Goal: Information Seeking & Learning: Learn about a topic

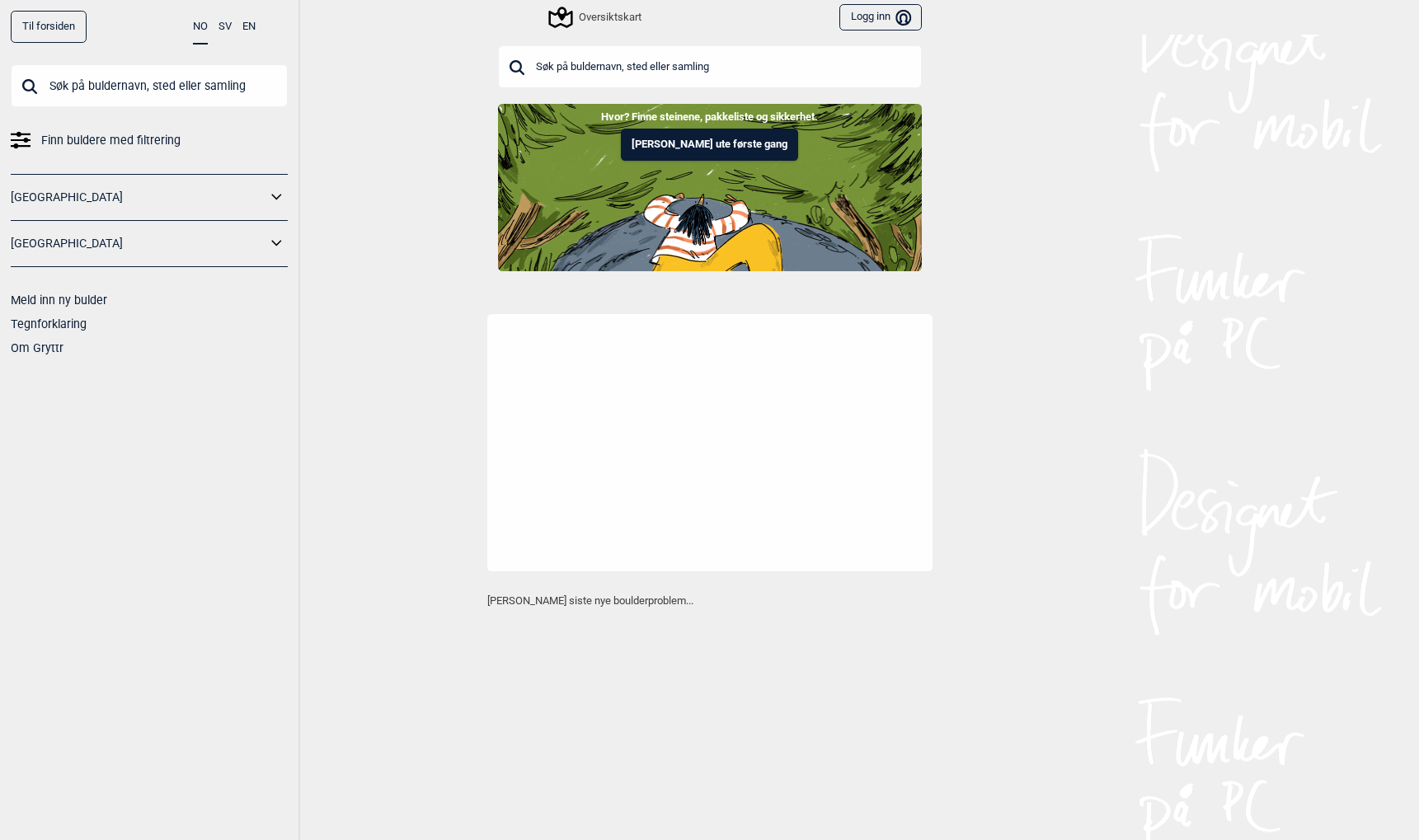
click at [264, 239] on link "[GEOGRAPHIC_DATA]" at bounding box center [138, 244] width 256 height 24
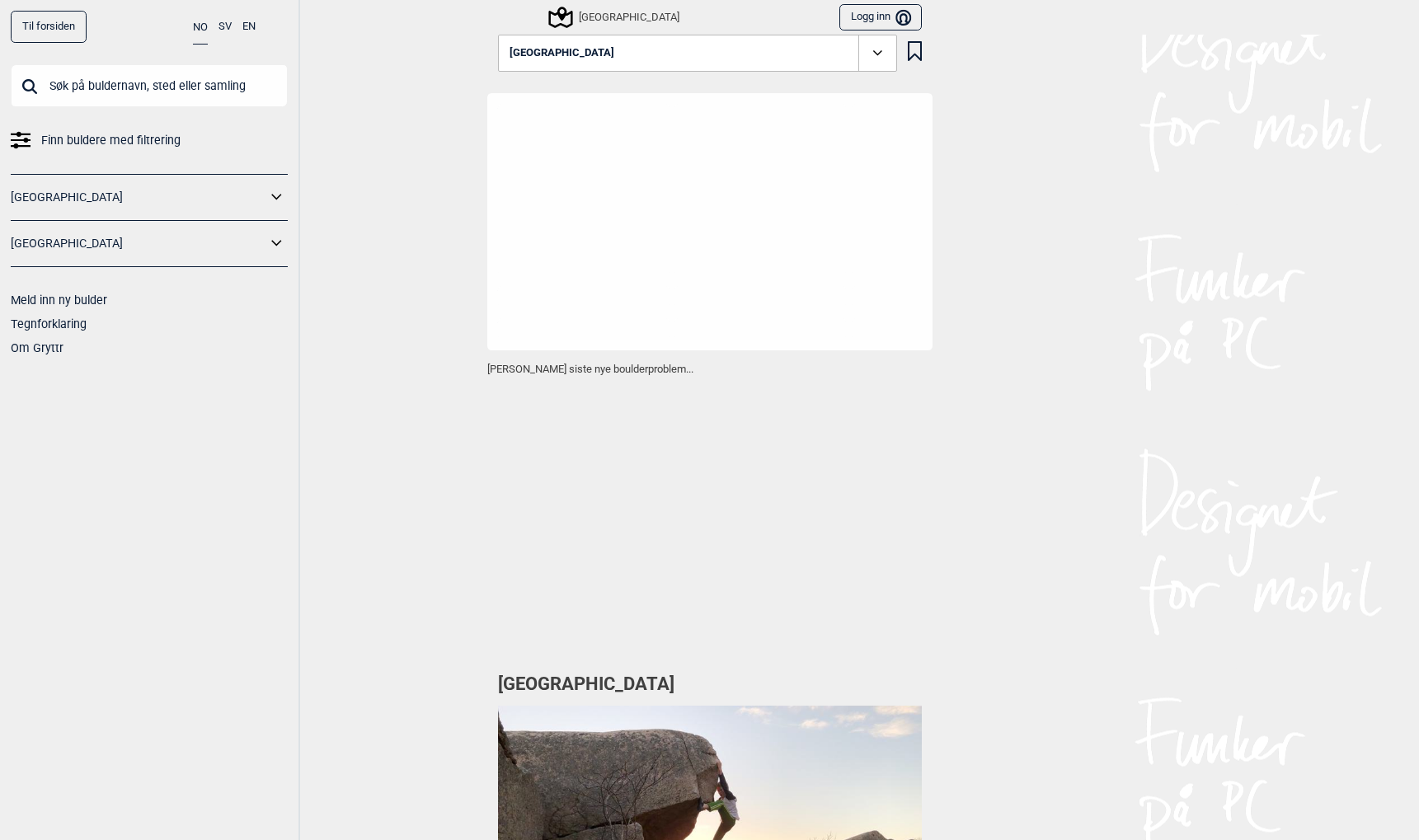
click at [276, 252] on icon at bounding box center [277, 244] width 22 height 24
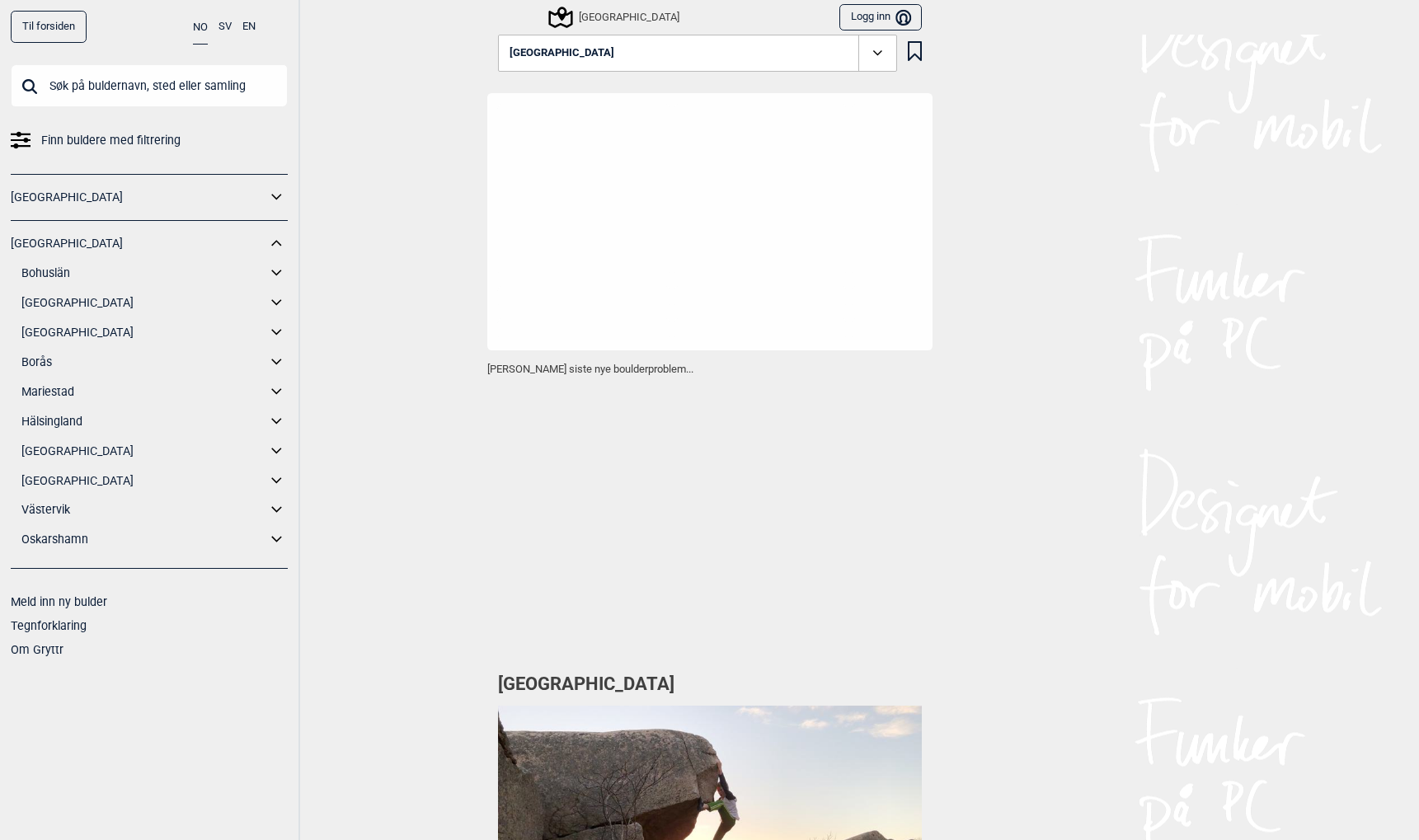
click at [277, 506] on icon at bounding box center [277, 510] width 22 height 24
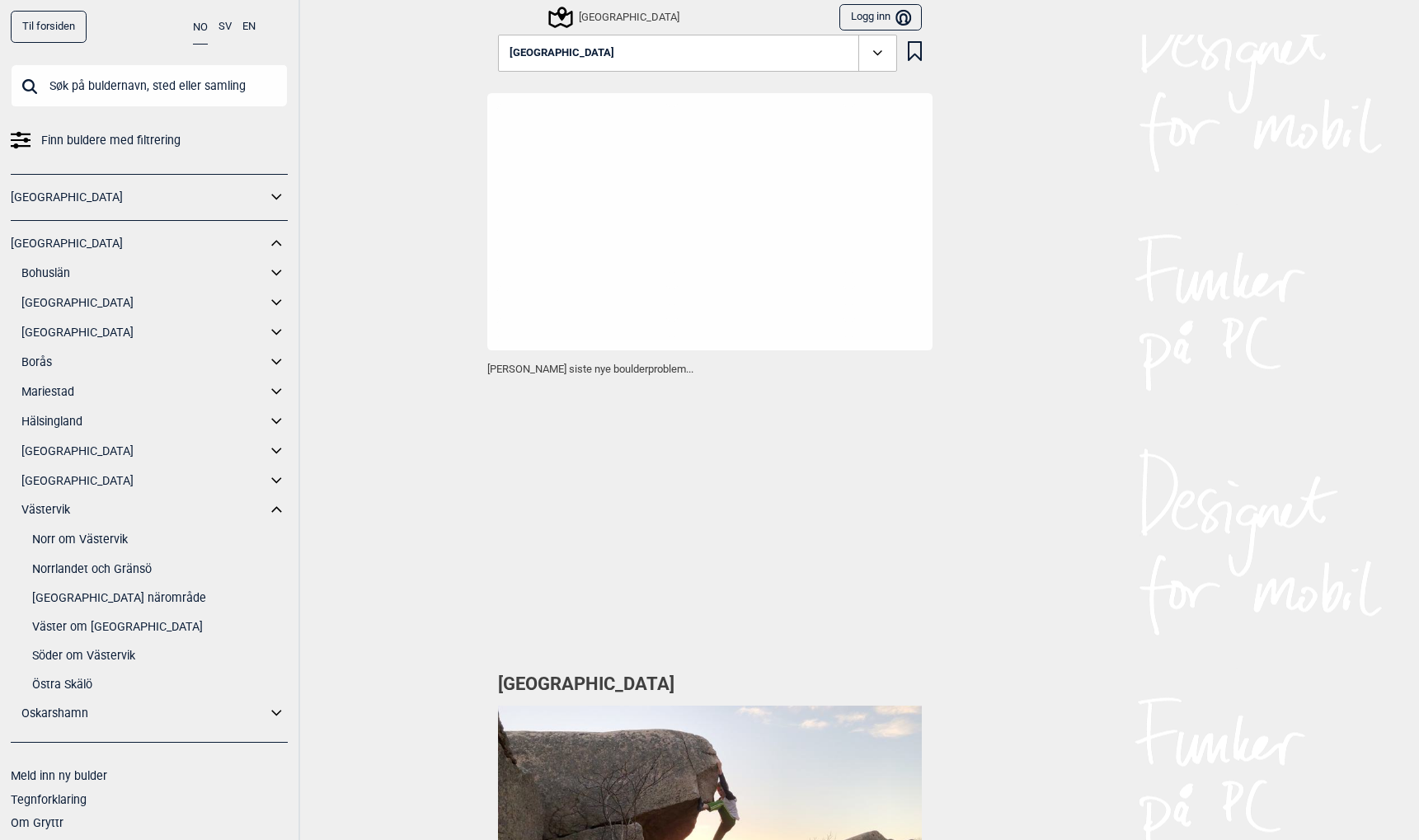
click at [82, 544] on link "Norr om Västervik" at bounding box center [159, 539] width 256 height 24
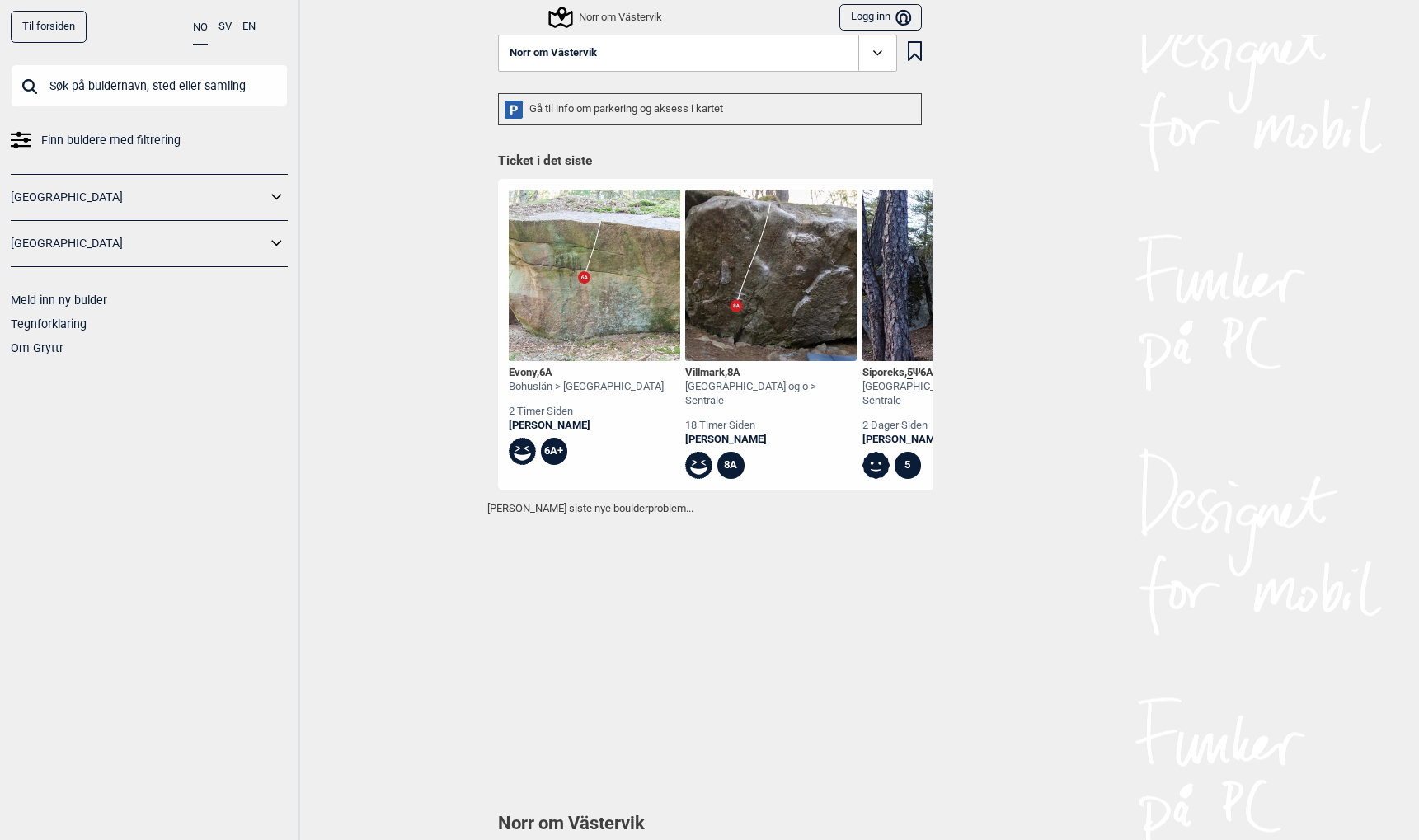
click at [881, 58] on icon at bounding box center [878, 53] width 19 height 19
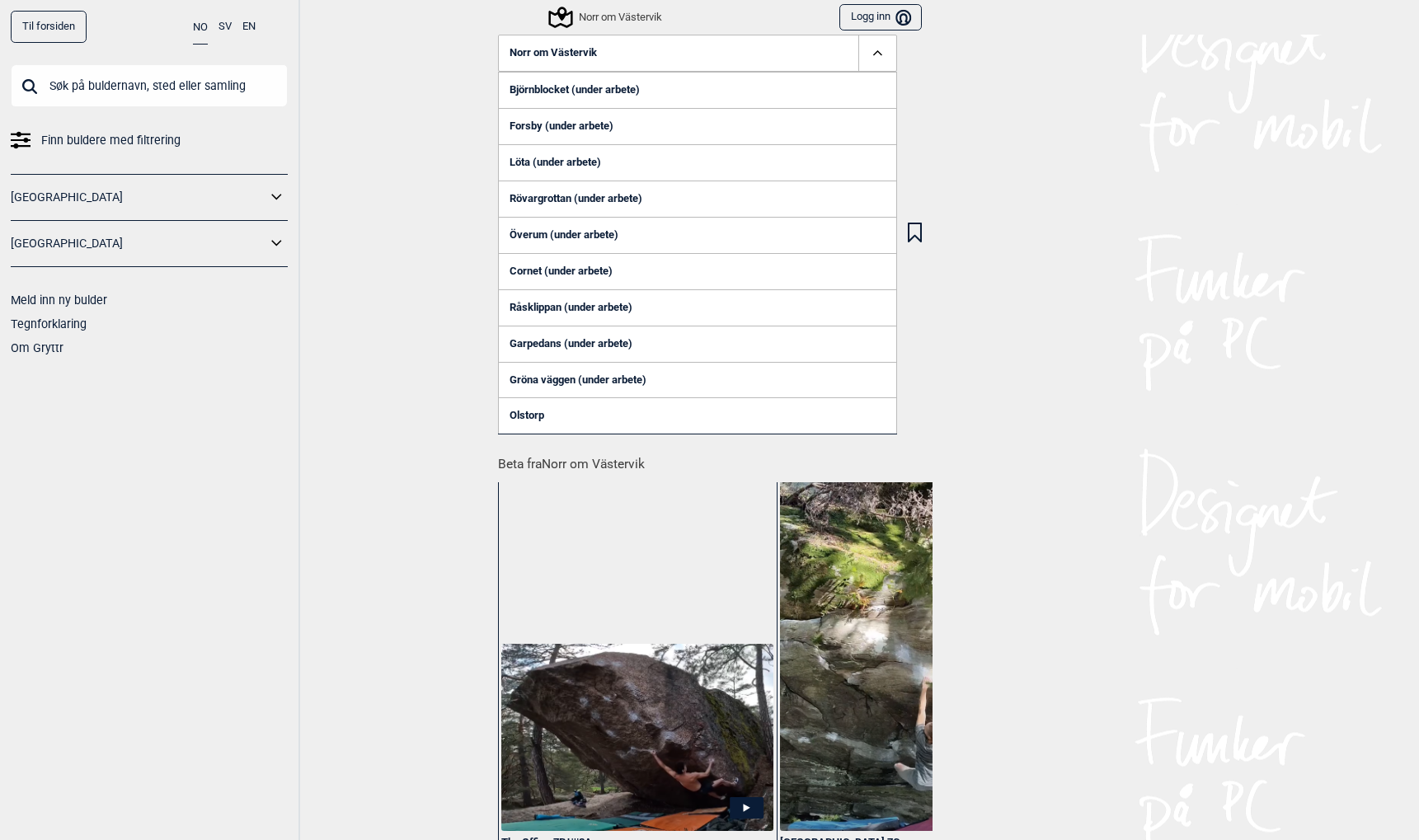
click at [522, 125] on link "Forsby (under arbete)" at bounding box center [697, 126] width 399 height 36
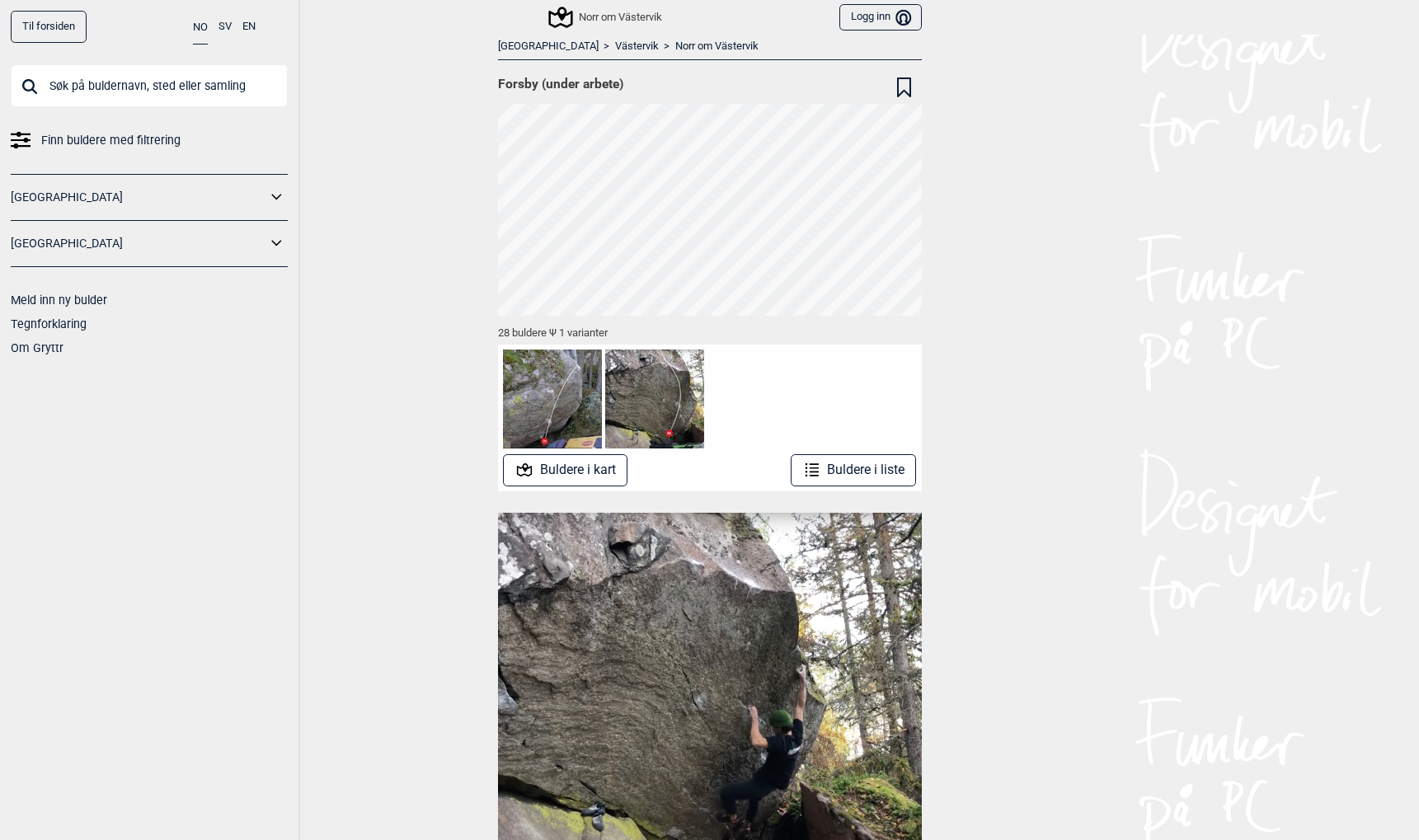
click at [591, 472] on button "Buldere i kart" at bounding box center [565, 470] width 124 height 32
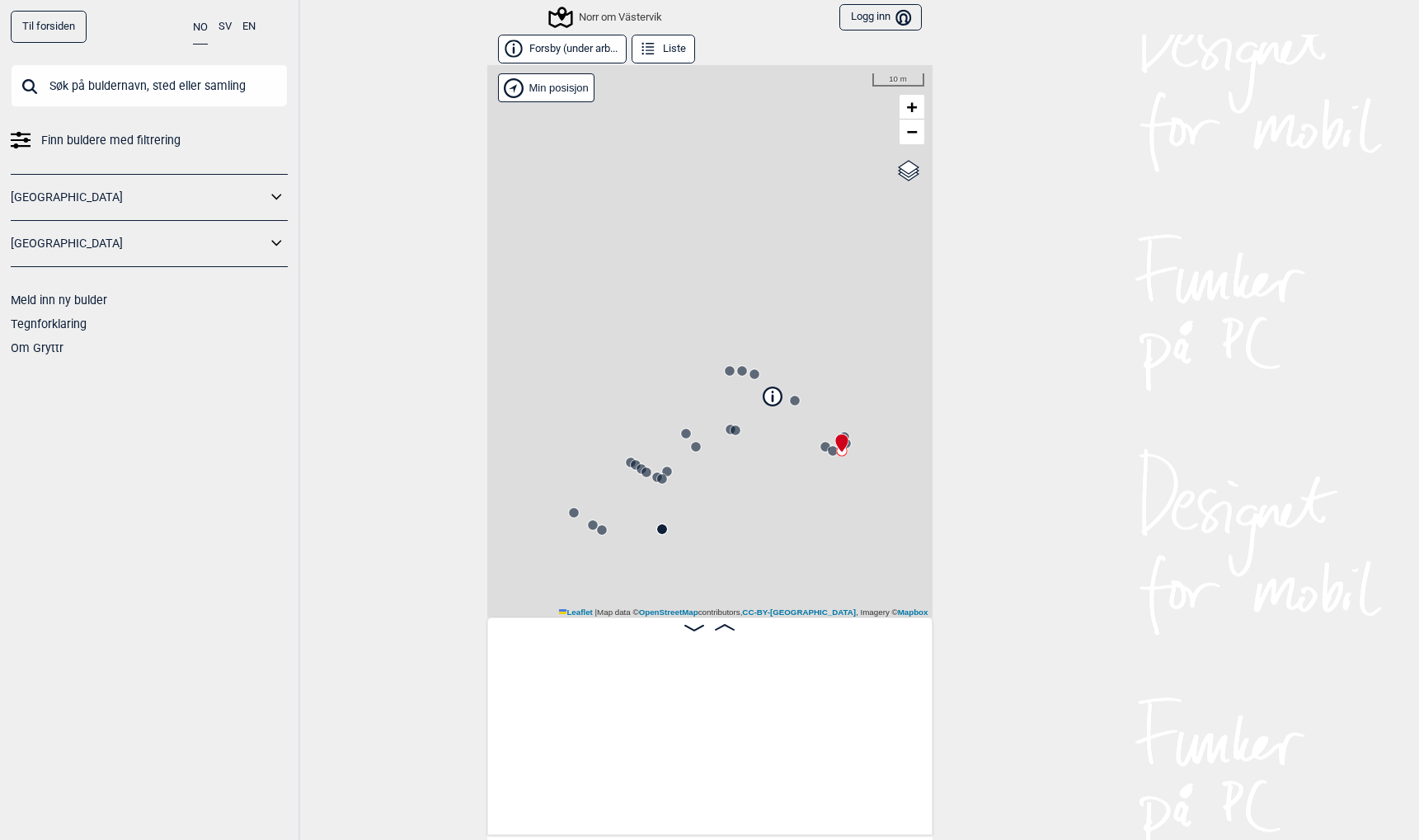
scroll to position [0, 129]
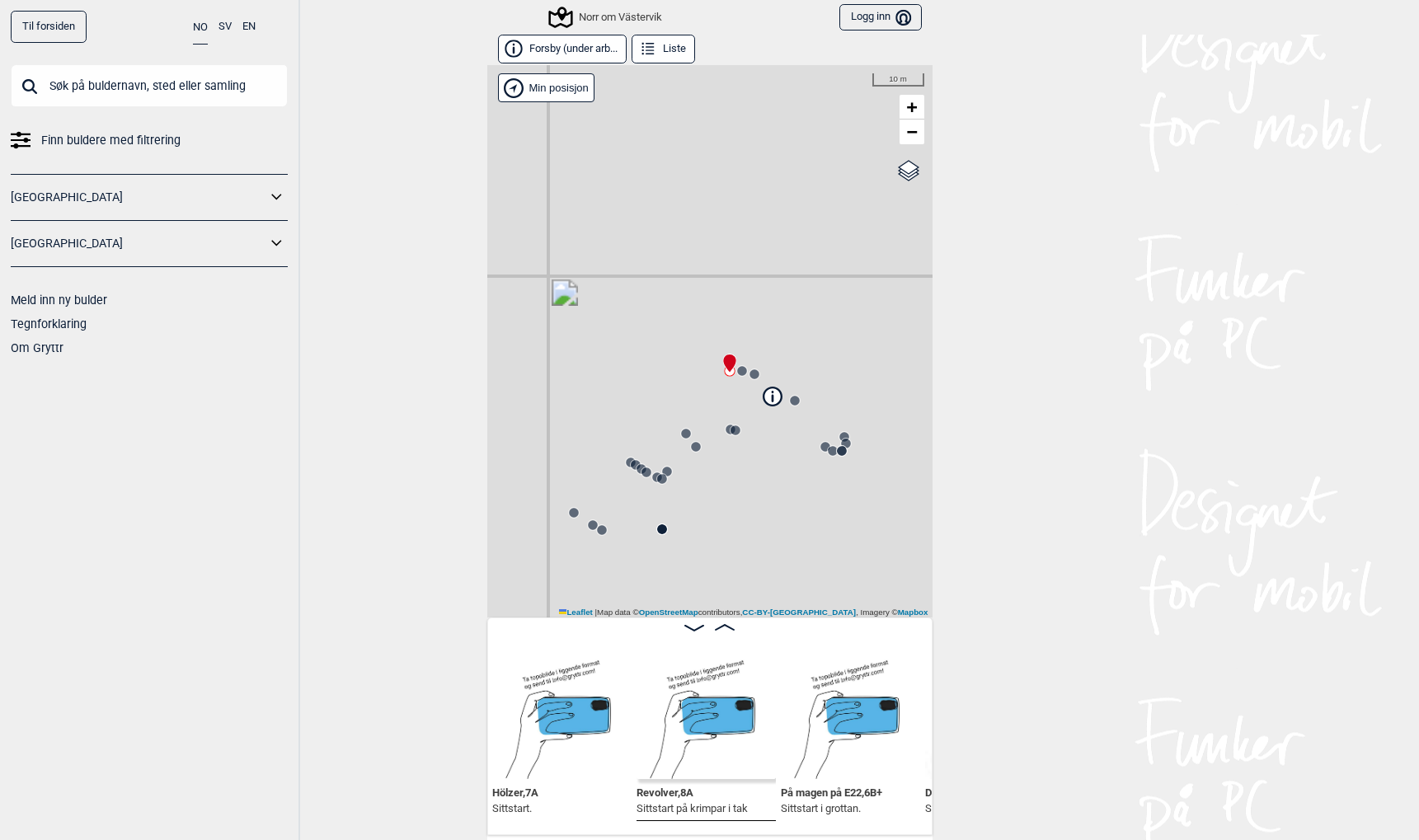
scroll to position [0, 2230]
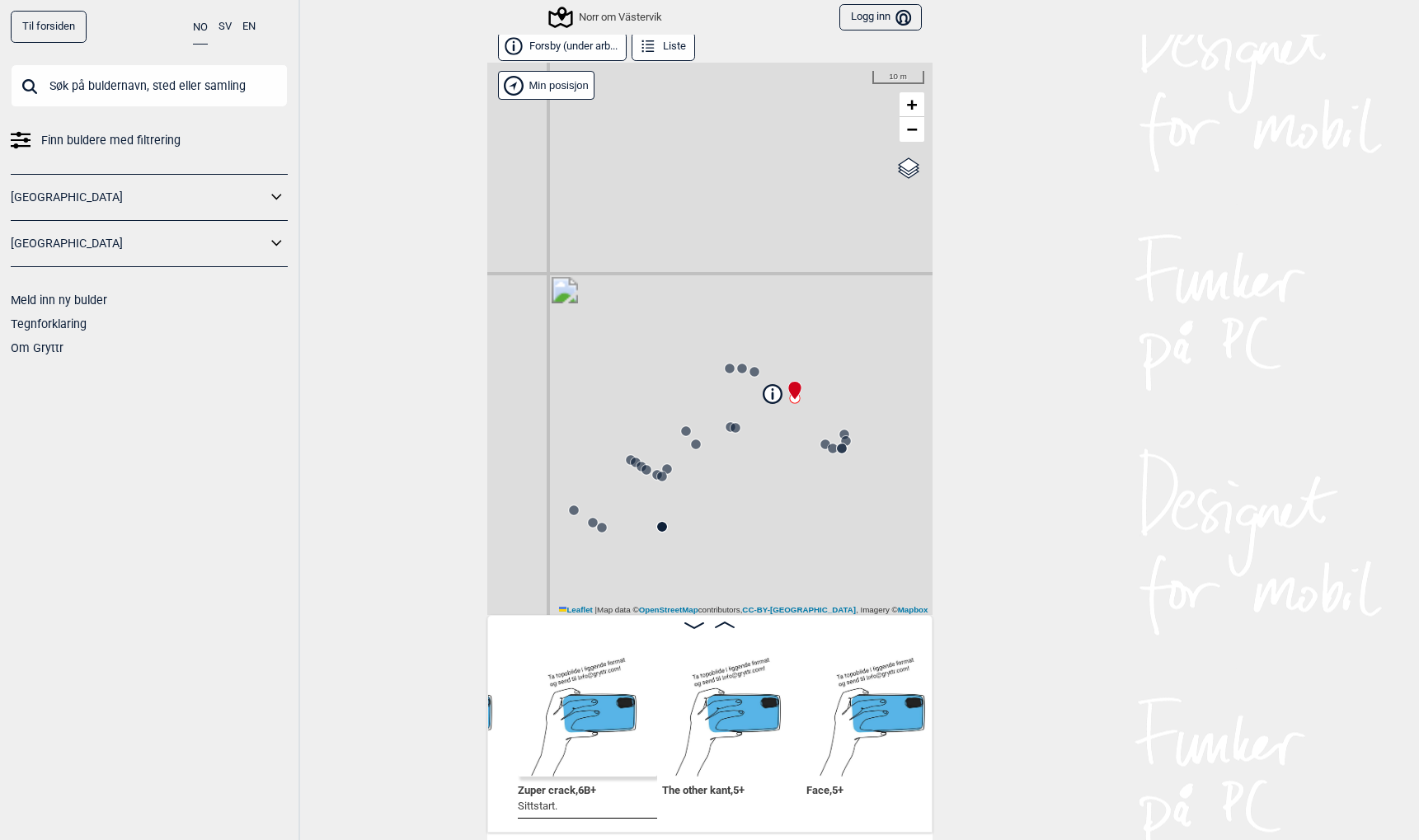
scroll to position [1, 0]
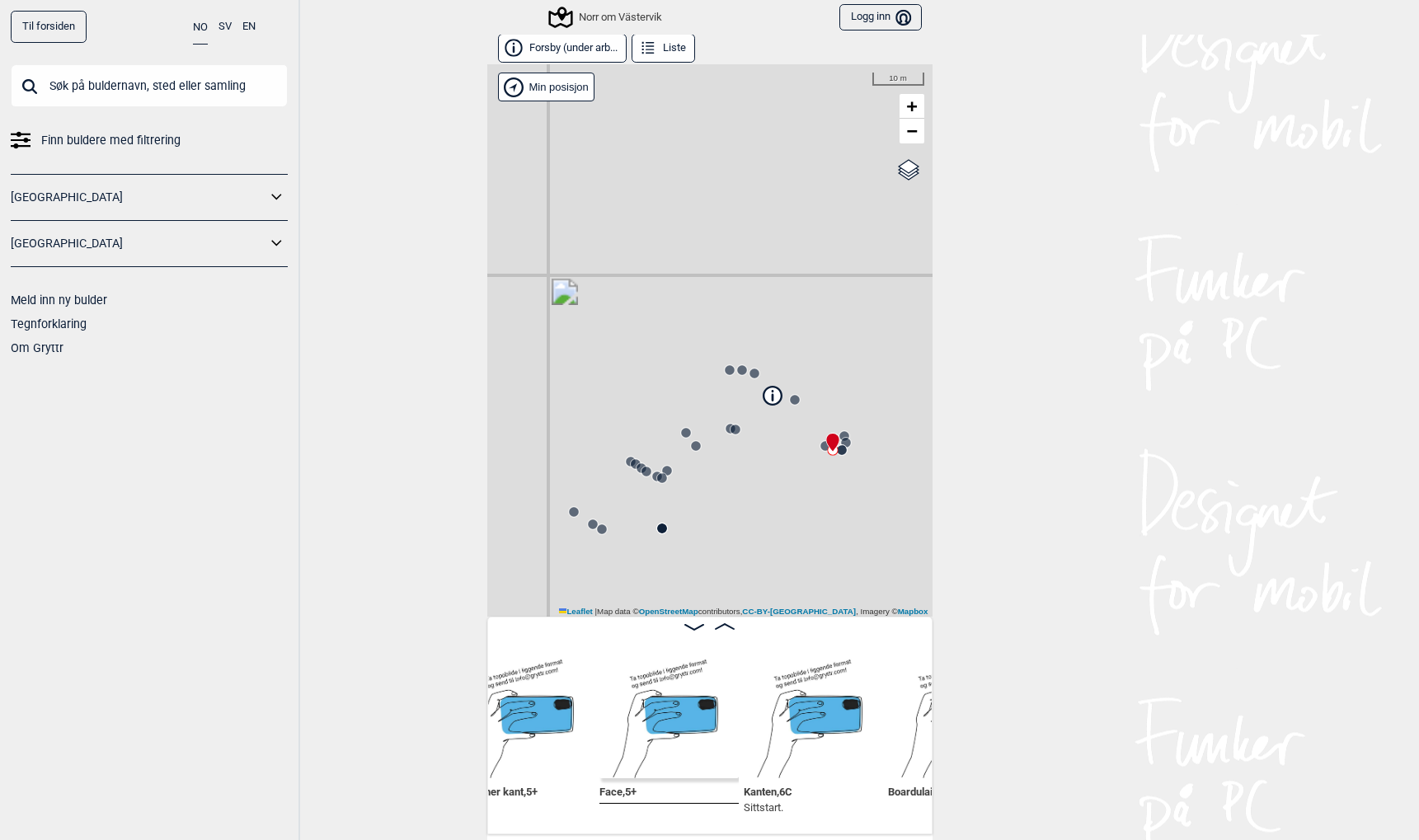
scroll to position [0, 2952]
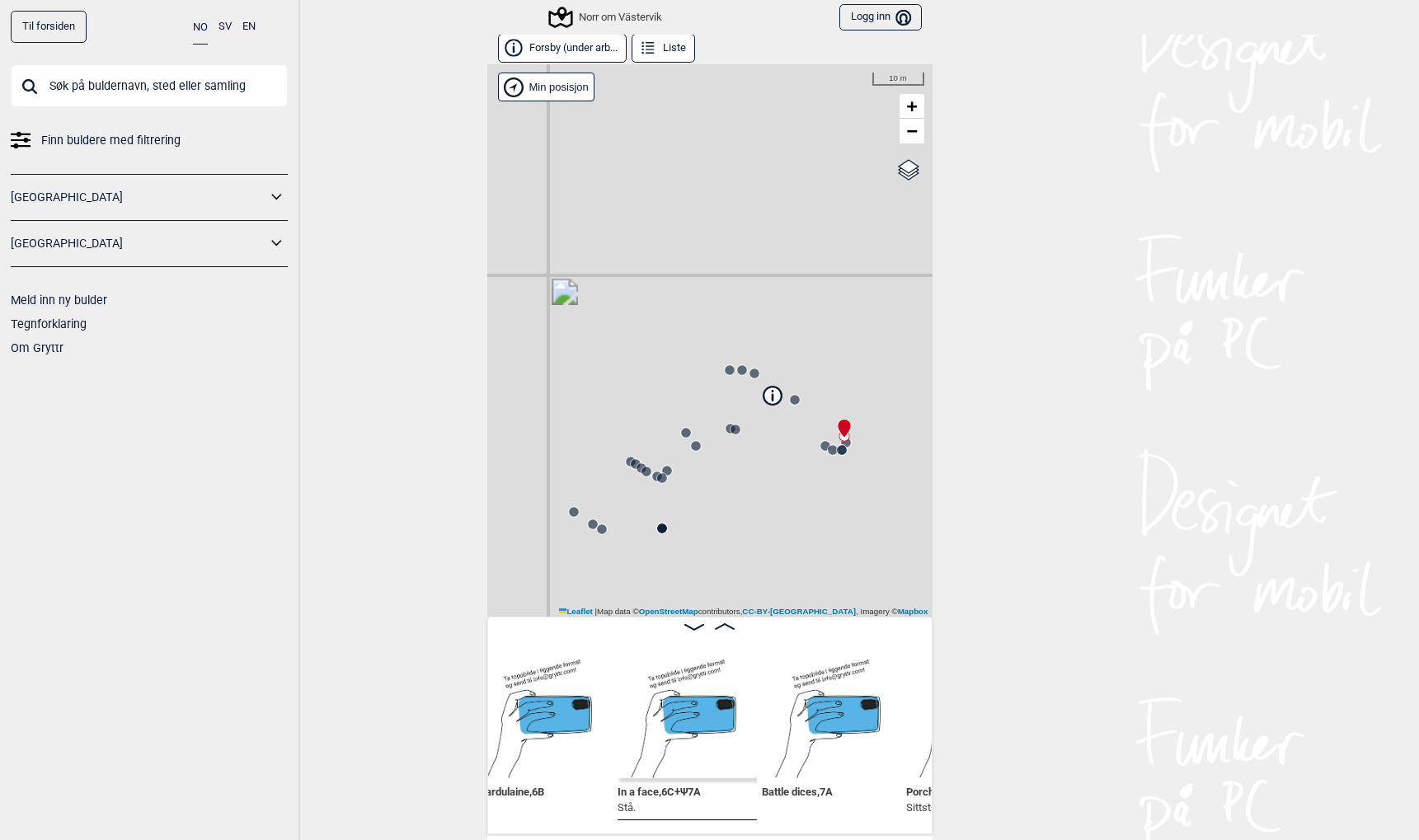
scroll to position [0, 3333]
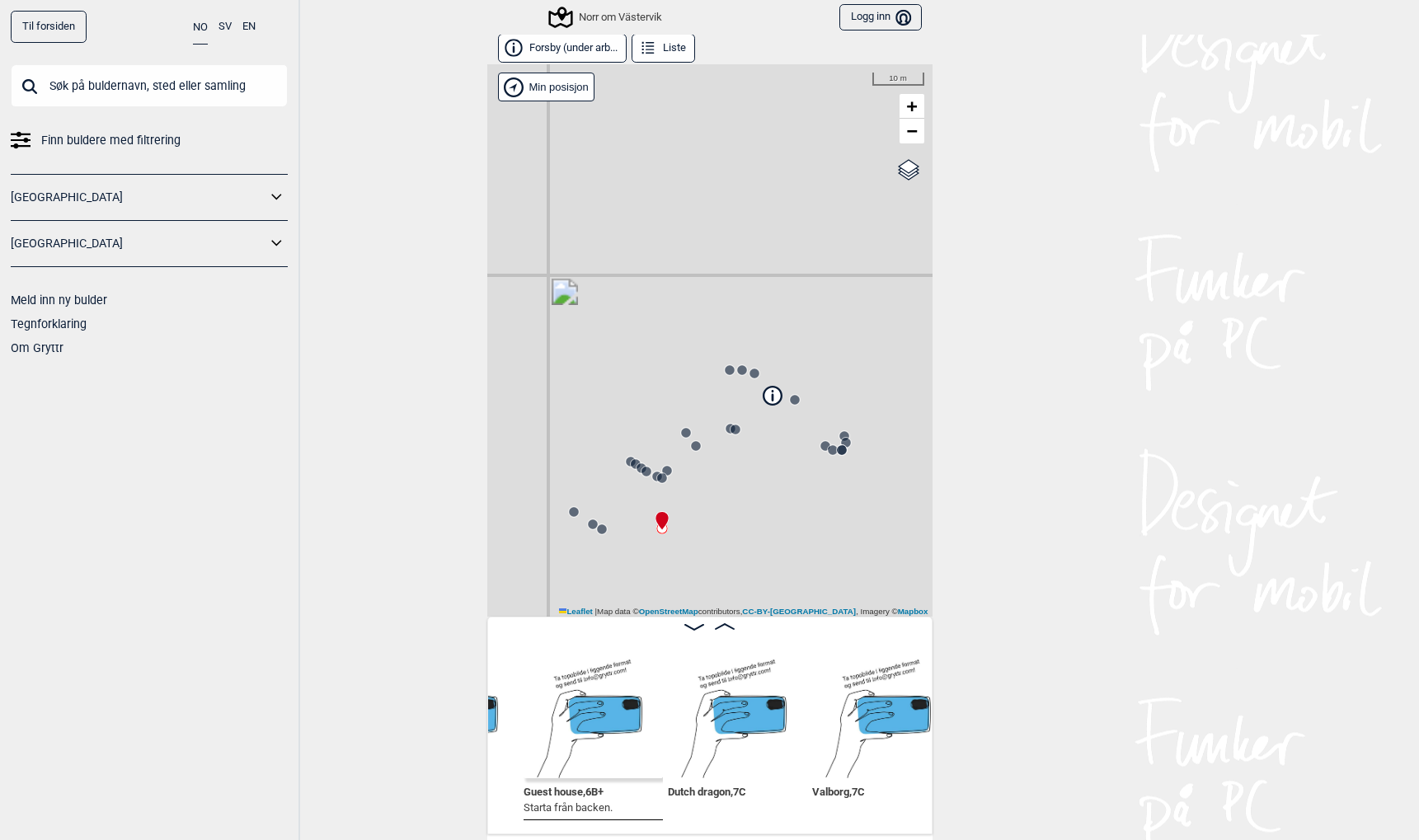
scroll to position [0, 3884]
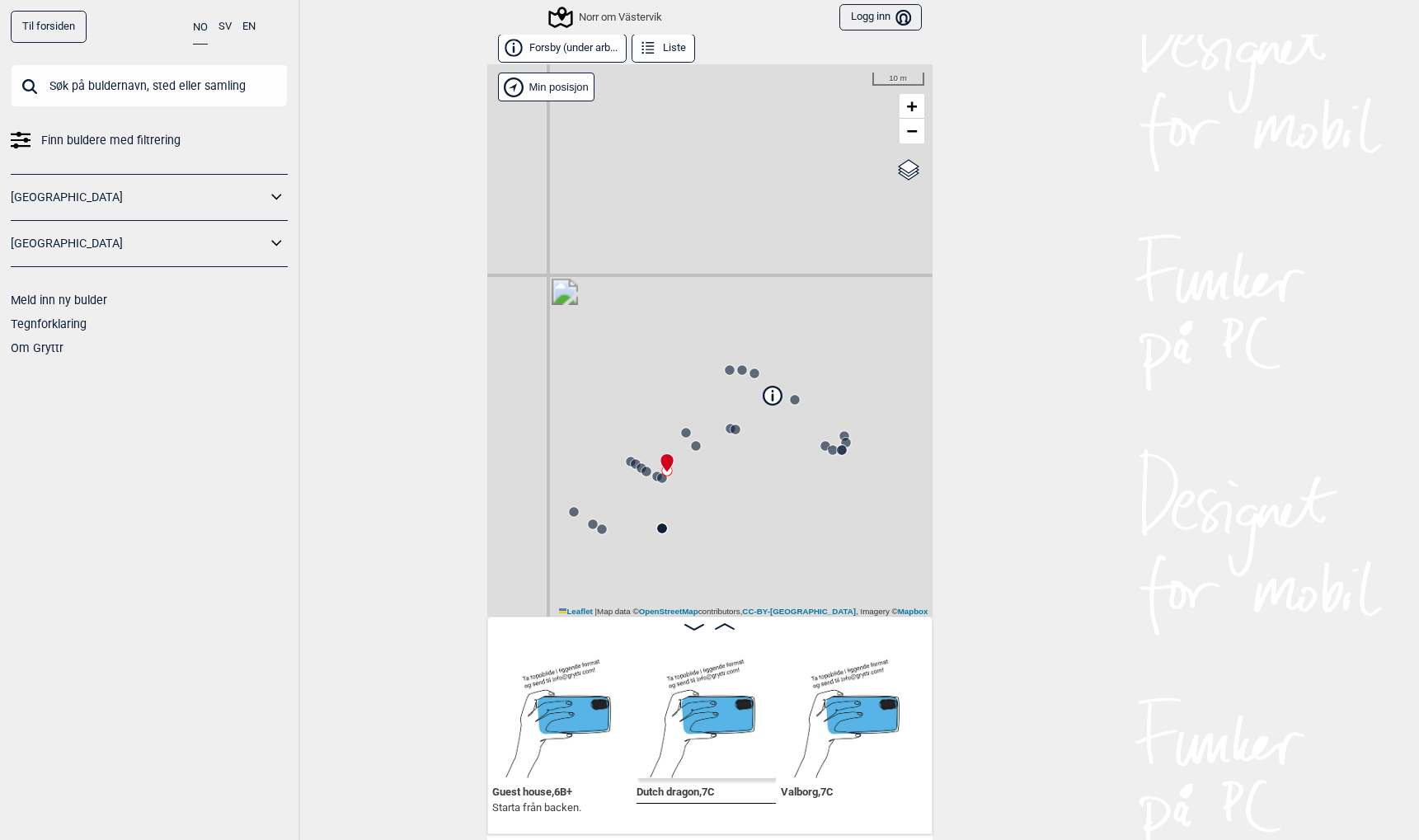
click at [574, 511] on circle at bounding box center [573, 511] width 9 height 9
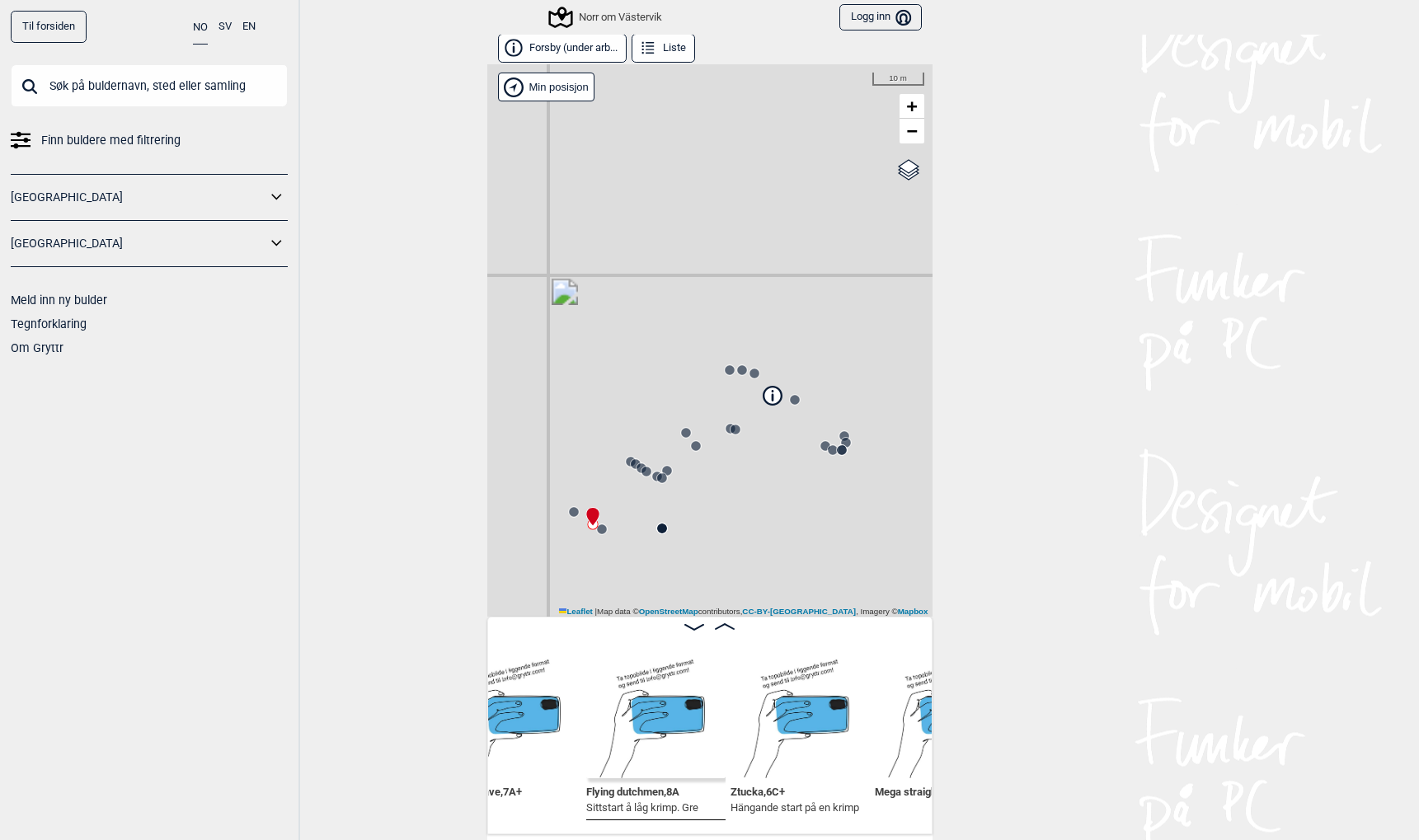
scroll to position [0, 487]
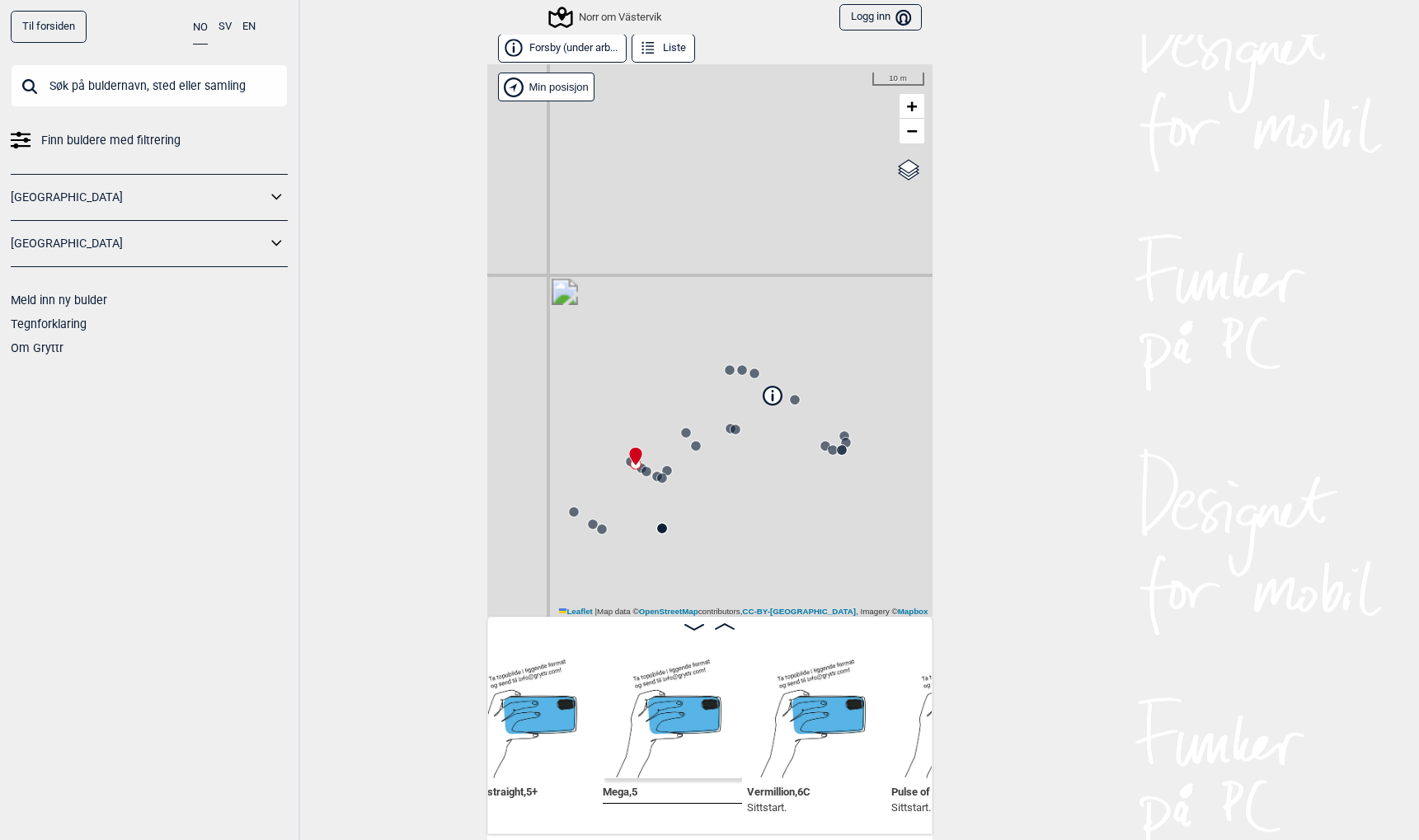
scroll to position [0, 900]
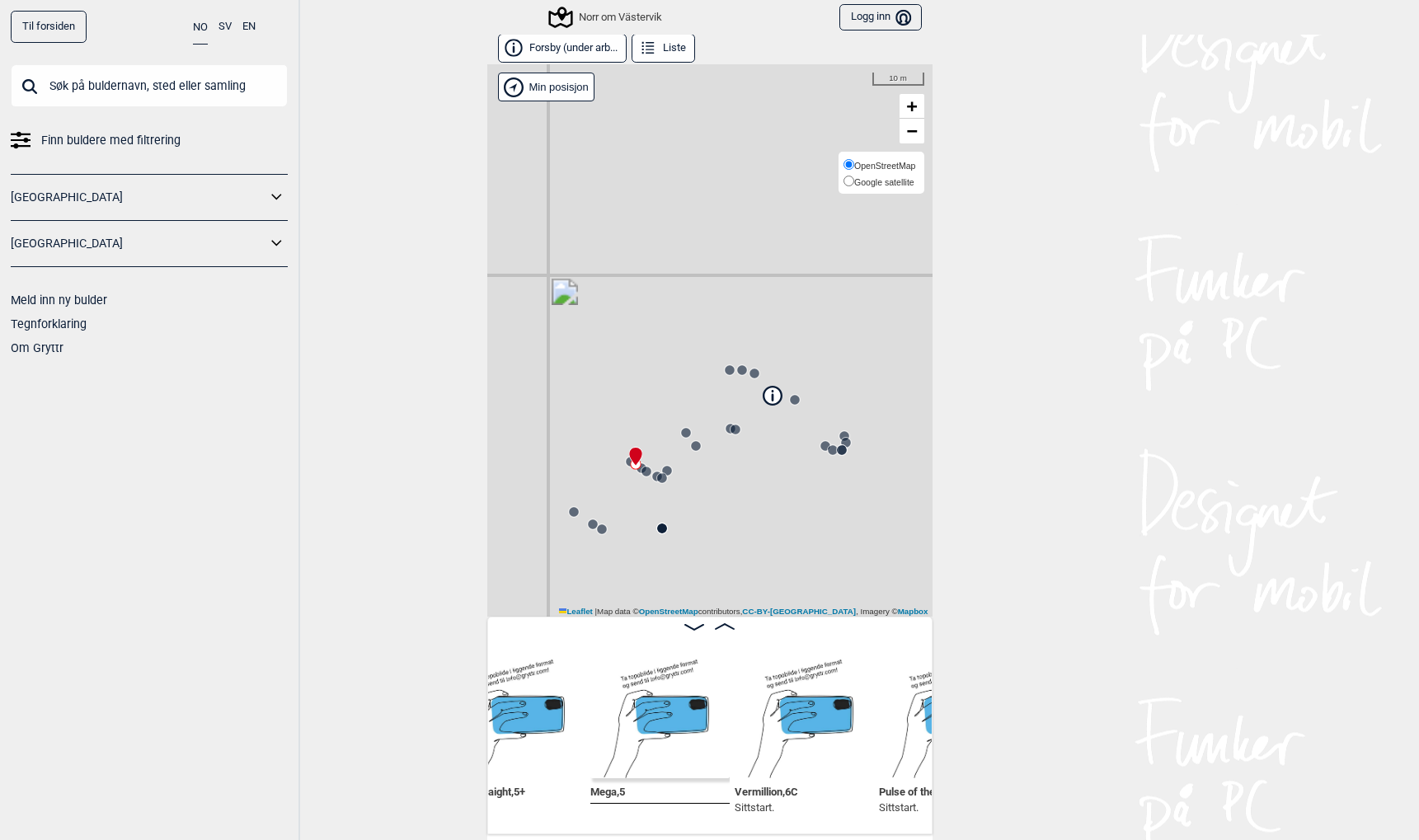
click at [899, 183] on span "Google satellite" at bounding box center [884, 182] width 60 height 9
click at [854, 183] on input "Google satellite" at bounding box center [849, 181] width 10 height 10
radio input "true"
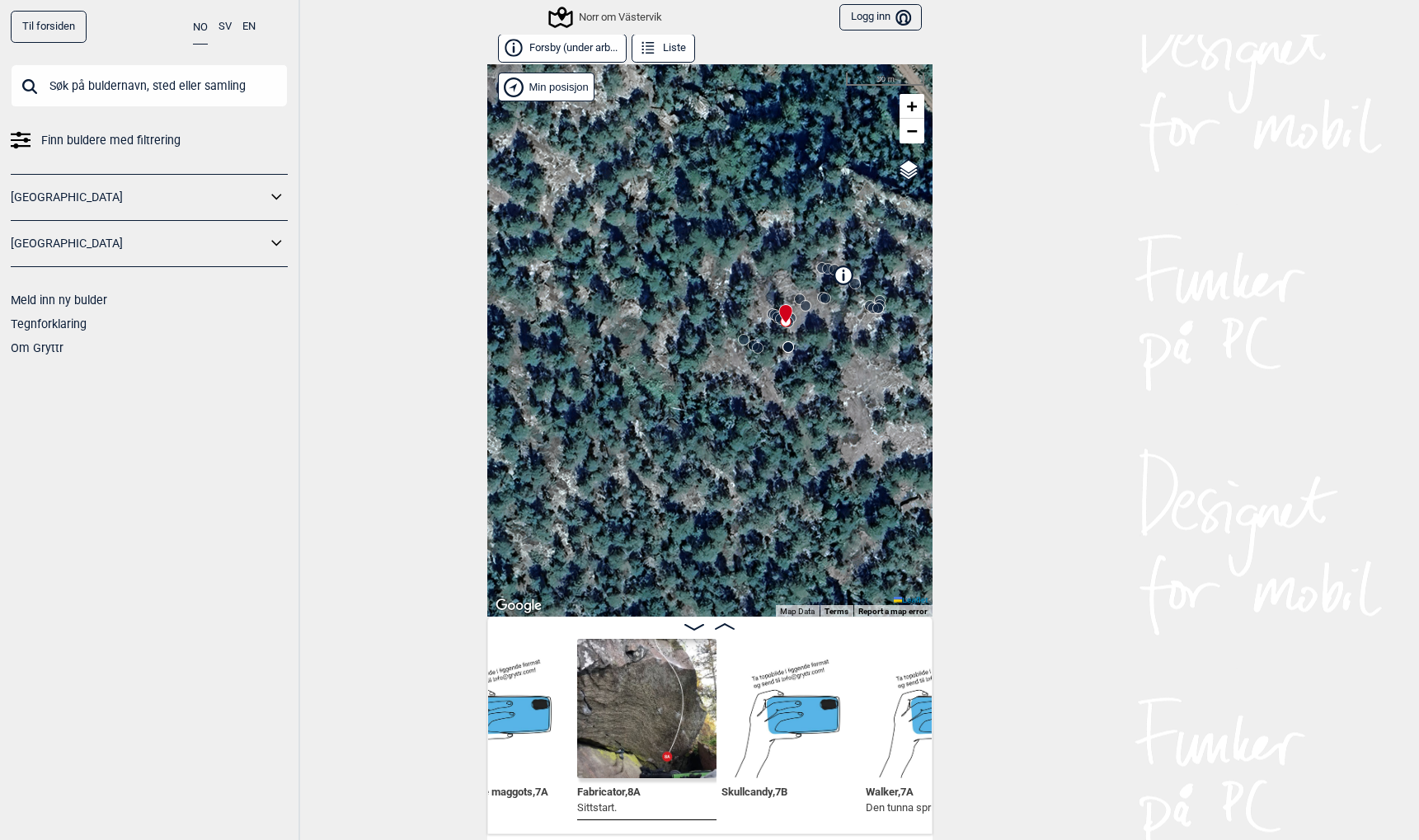
scroll to position [0, 1358]
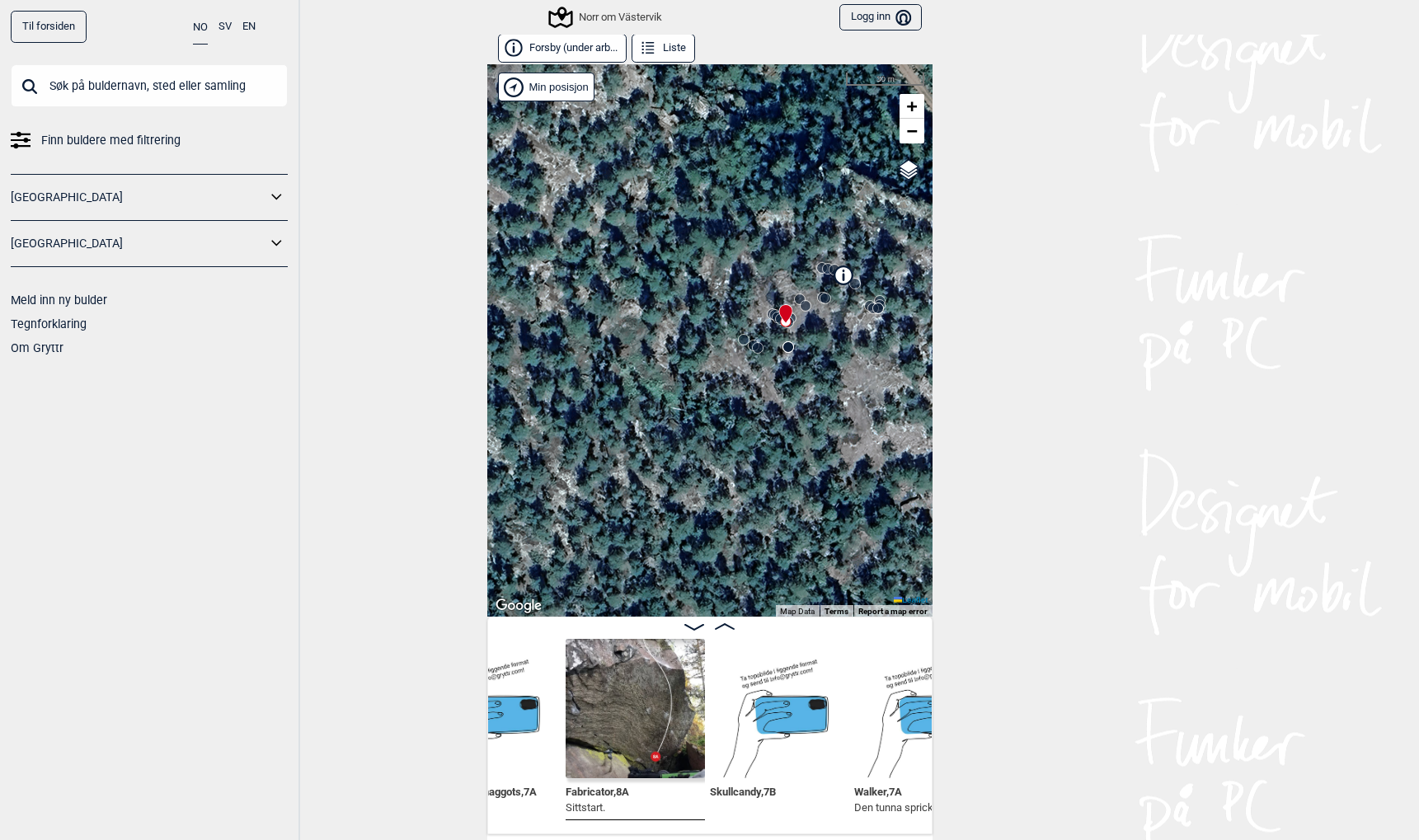
click at [540, 49] on button "Forsby (under arb..." at bounding box center [562, 47] width 128 height 28
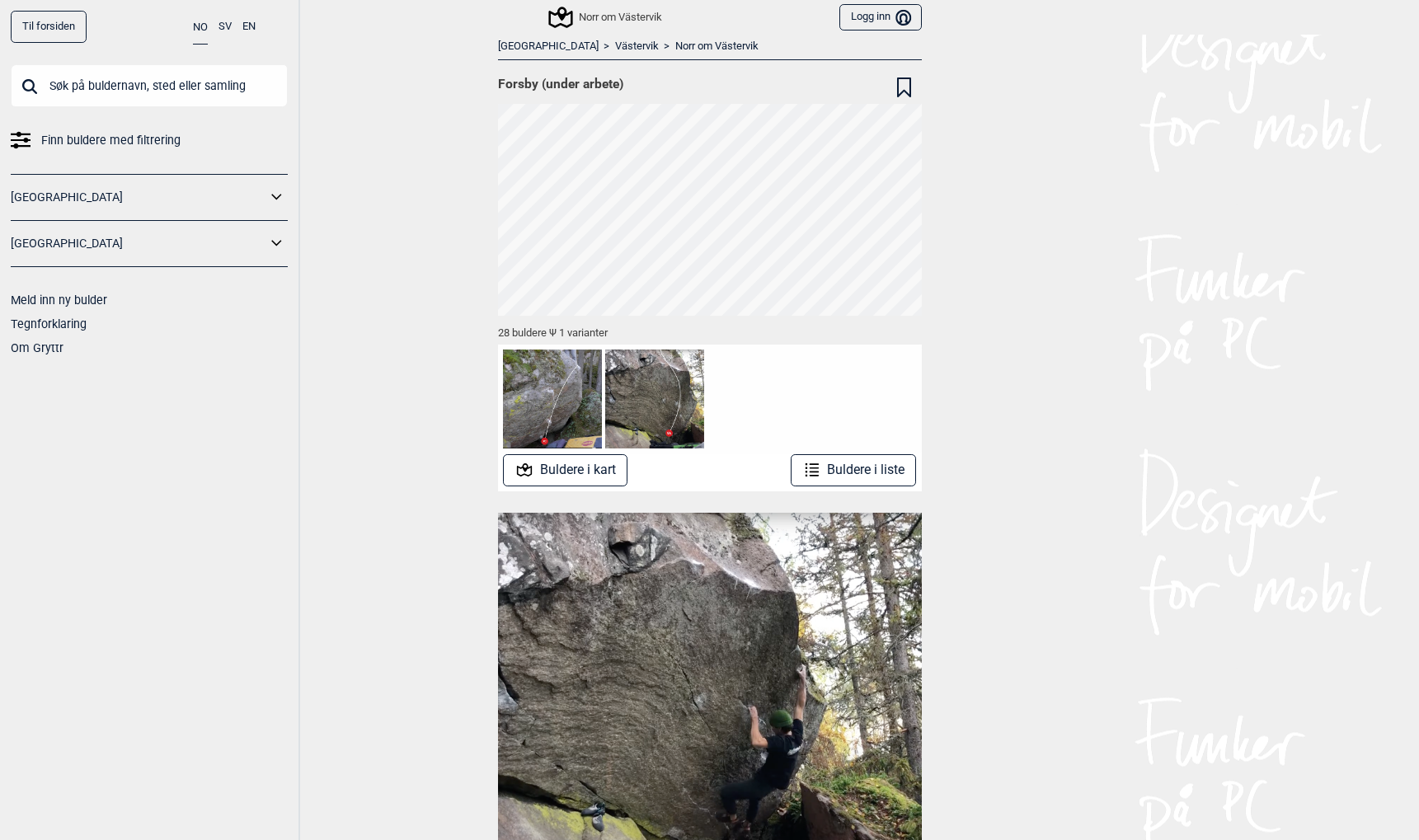
click at [586, 474] on button "Buldere i kart" at bounding box center [565, 470] width 124 height 32
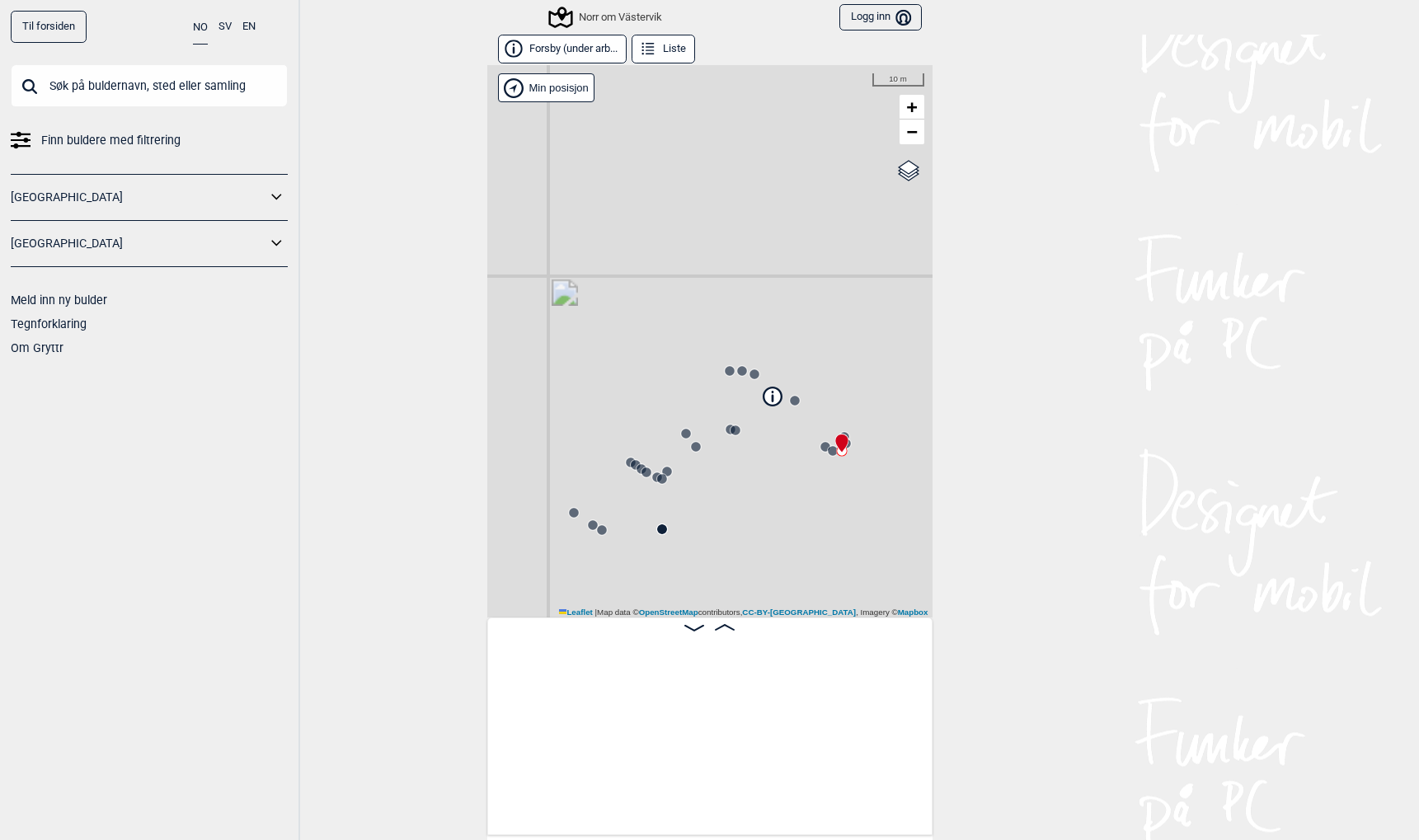
scroll to position [0, 129]
